Goal: Navigation & Orientation: Find specific page/section

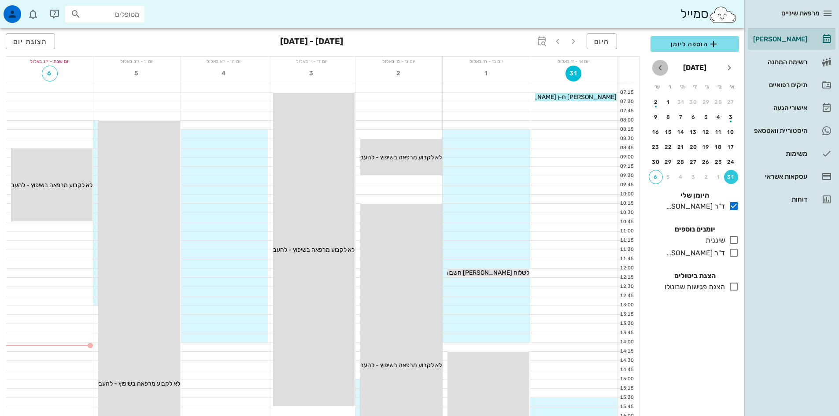
click at [660, 67] on icon "חודש הבא" at bounding box center [660, 68] width 11 height 11
drag, startPoint x: 731, startPoint y: 115, endPoint x: 733, endPoint y: 107, distance: 8.0
click at [732, 115] on div "7" at bounding box center [731, 117] width 14 height 6
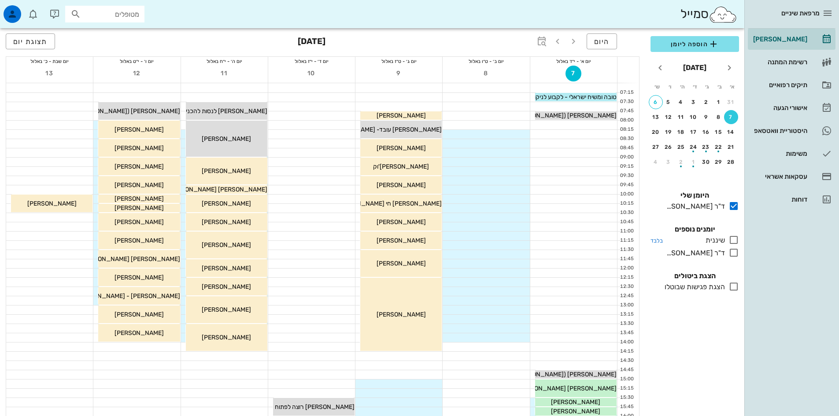
click at [737, 238] on icon at bounding box center [734, 240] width 11 height 11
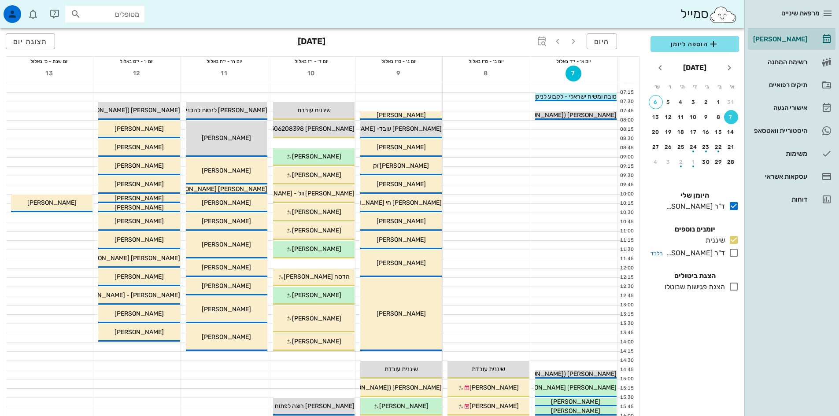
click at [735, 251] on icon at bounding box center [734, 253] width 11 height 11
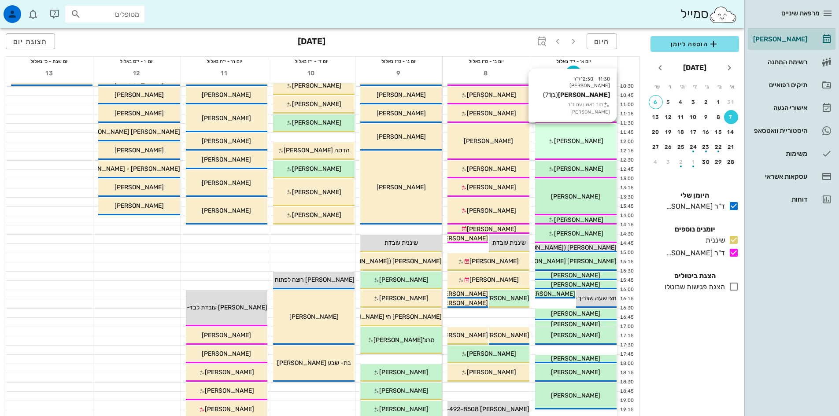
scroll to position [176, 0]
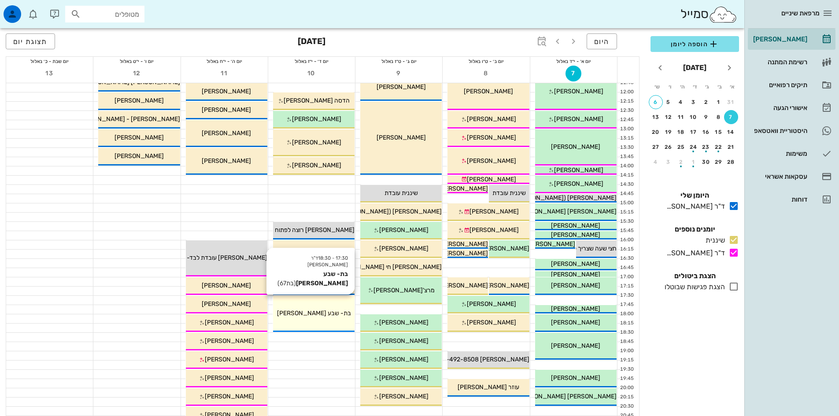
click at [335, 318] on div "בת- שבע [PERSON_NAME]" at bounding box center [314, 313] width 82 height 9
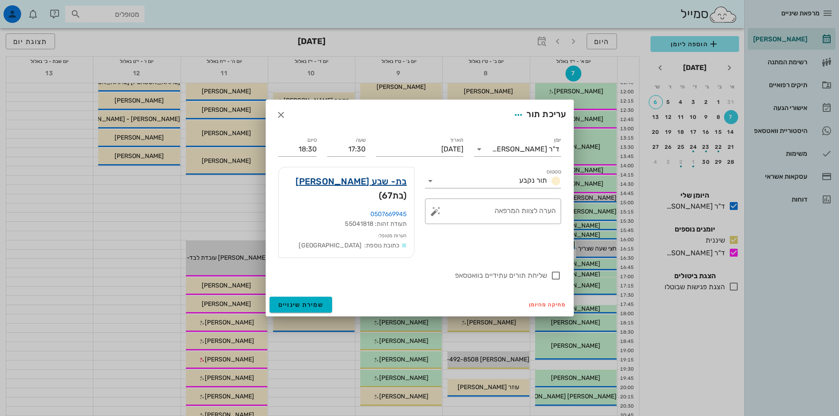
click at [394, 189] on link "בת- שבע [PERSON_NAME]" at bounding box center [351, 181] width 111 height 14
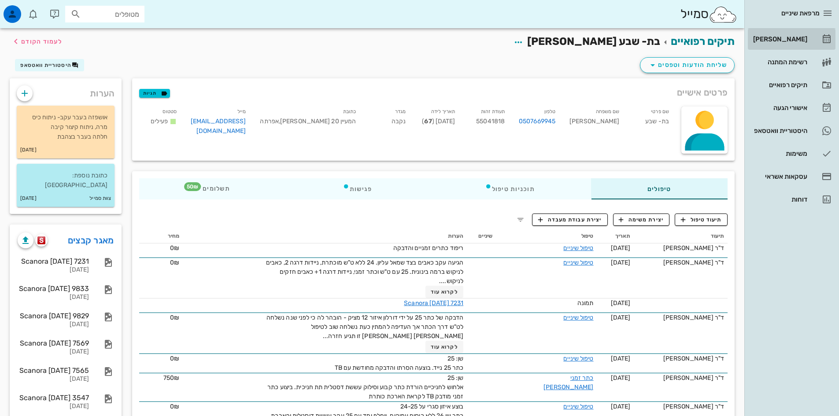
click at [800, 41] on div "[PERSON_NAME]" at bounding box center [780, 39] width 56 height 7
